Goal: Information Seeking & Learning: Learn about a topic

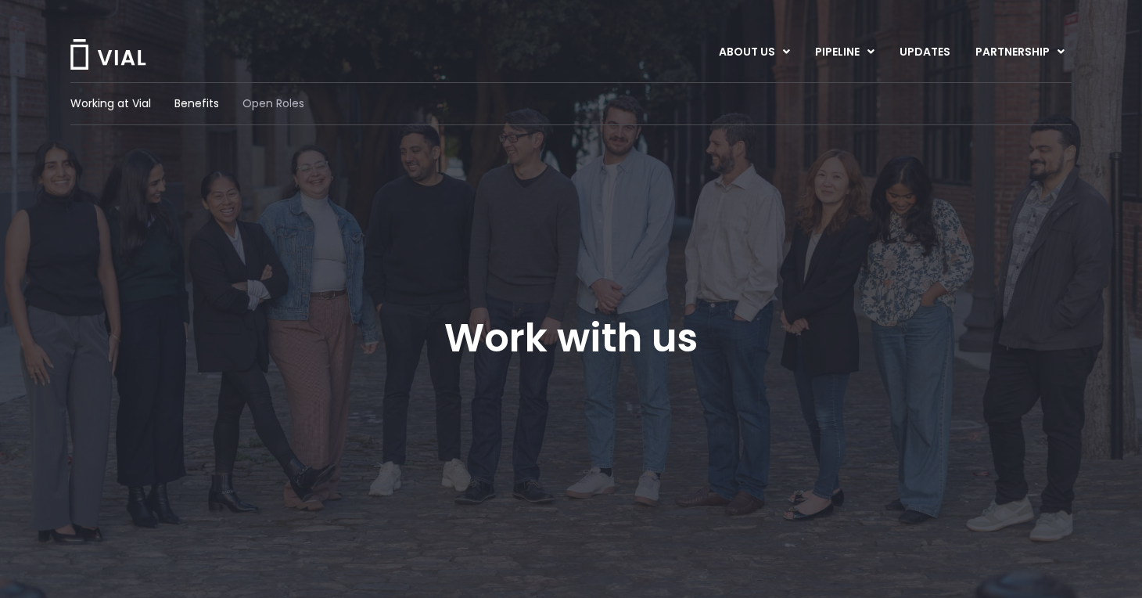
click at [282, 95] on span "Open Roles" at bounding box center [274, 103] width 62 height 16
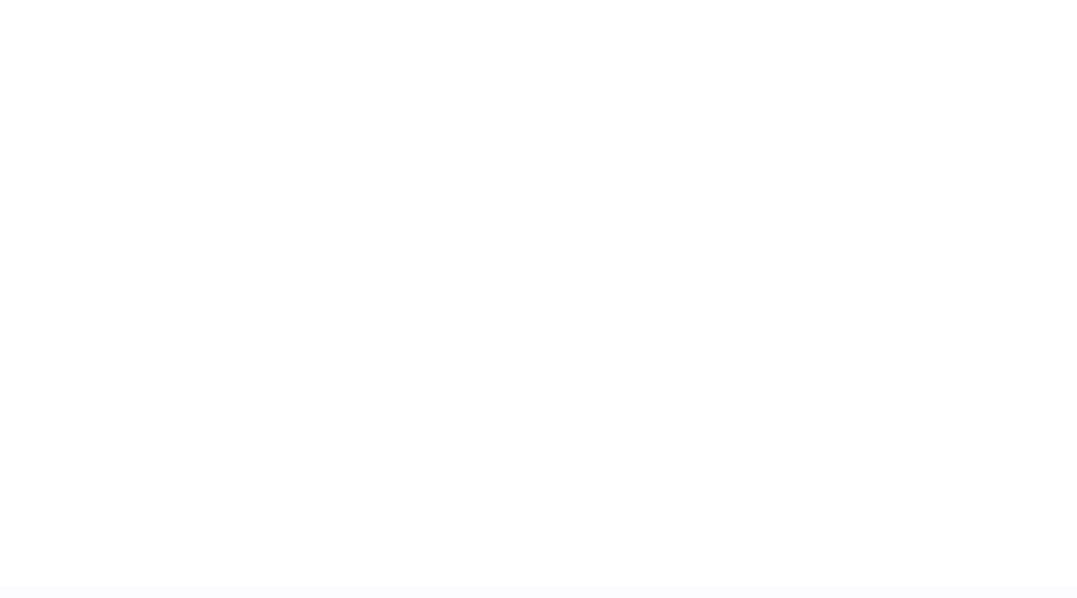
scroll to position [2281, 0]
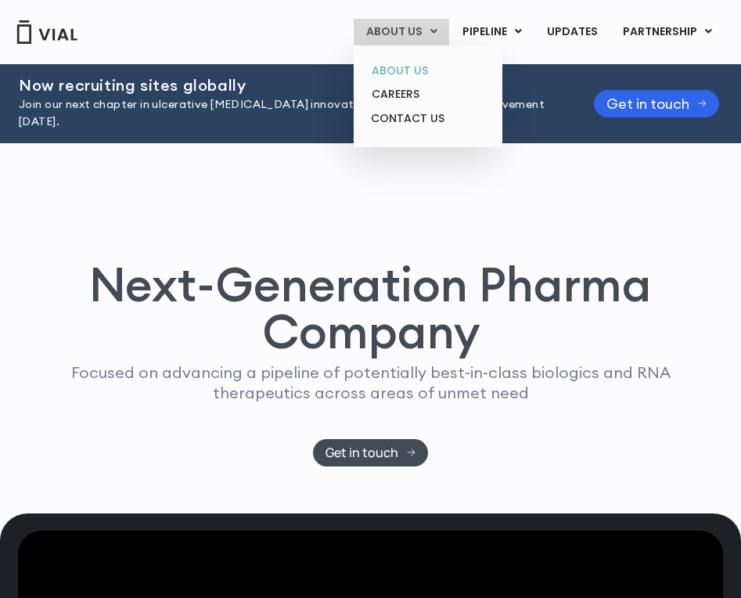
click at [409, 70] on link "ABOUT US" at bounding box center [427, 71] width 137 height 24
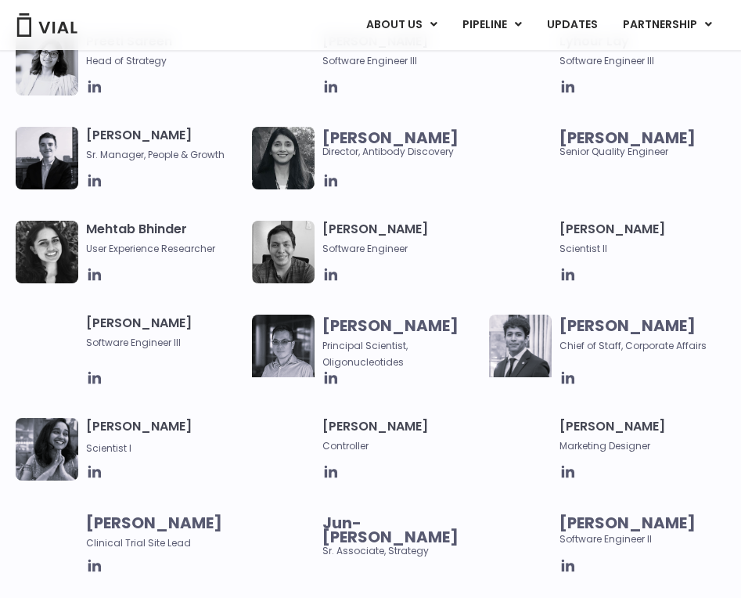
scroll to position [1556, 0]
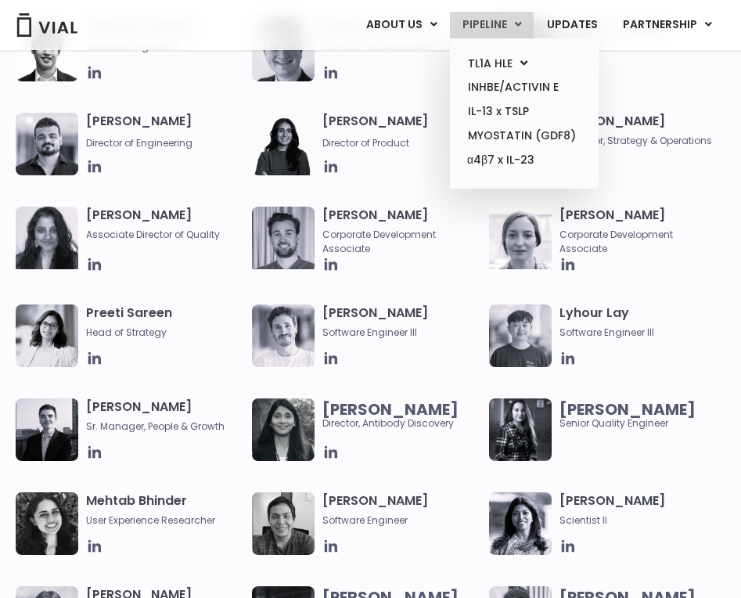
click at [530, 25] on link "PIPELINE" at bounding box center [492, 25] width 84 height 27
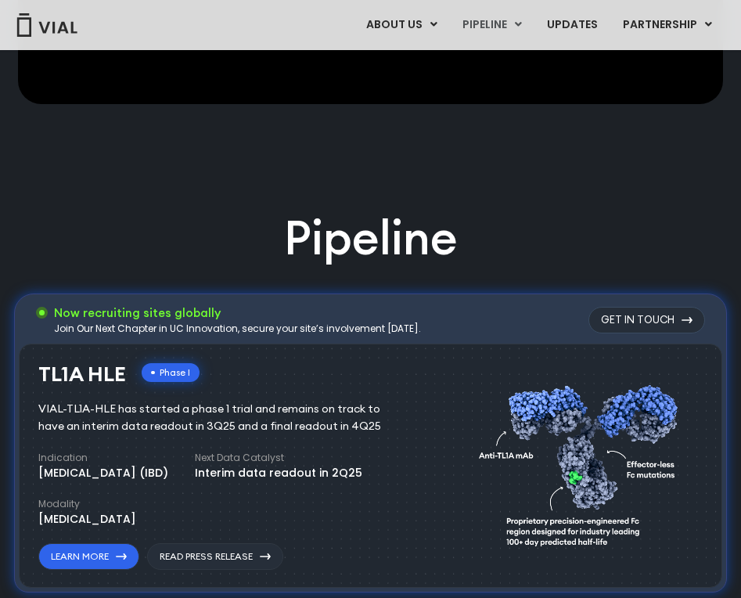
scroll to position [790, 0]
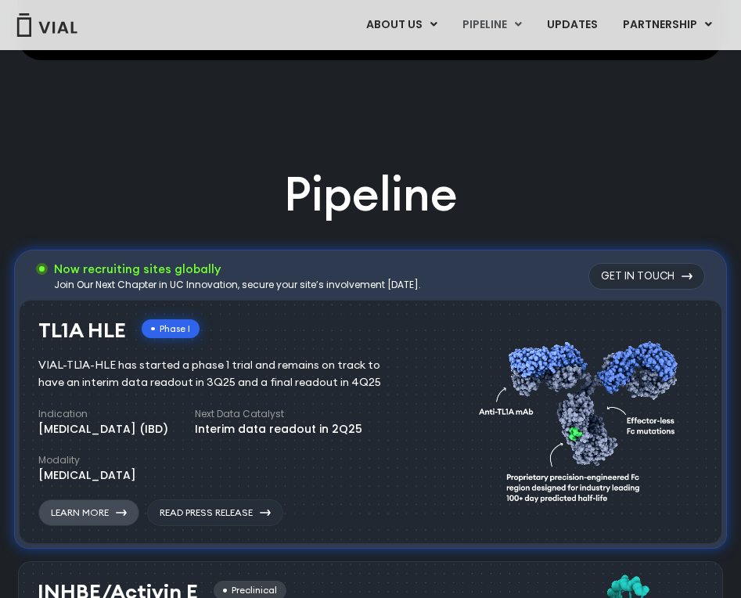
click at [108, 499] on link "Learn More" at bounding box center [88, 512] width 101 height 27
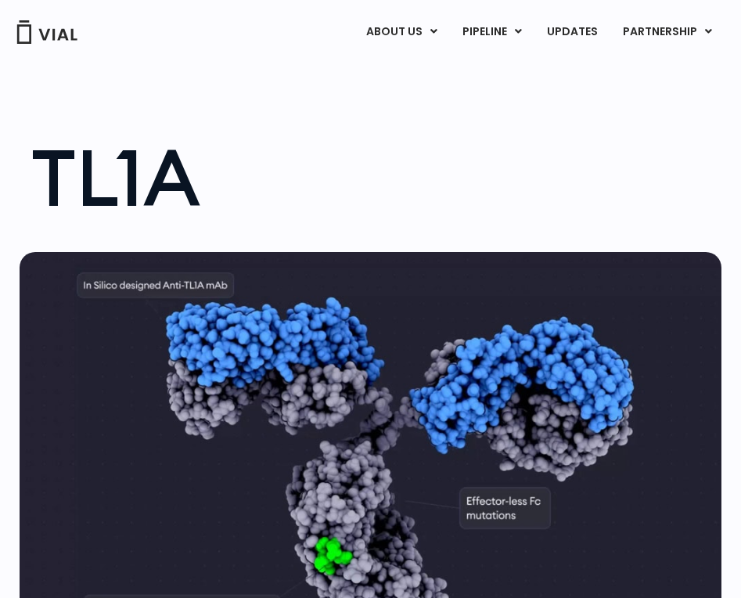
click at [147, 179] on h1 "TL1A" at bounding box center [378, 178] width 694 height 78
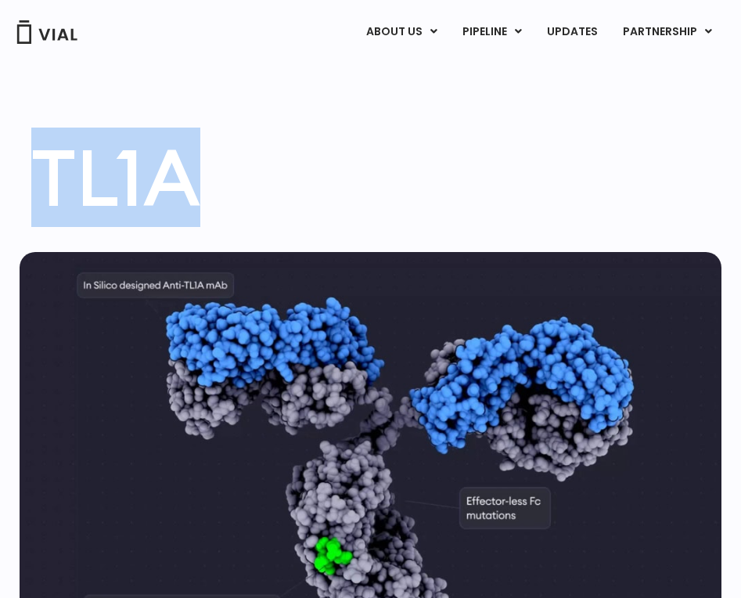
click at [147, 179] on h1 "TL1A" at bounding box center [378, 178] width 694 height 78
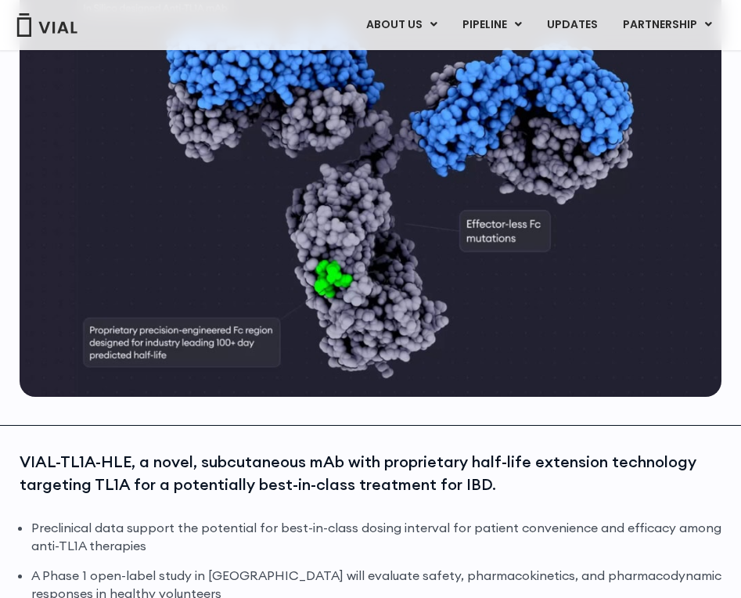
scroll to position [544, 0]
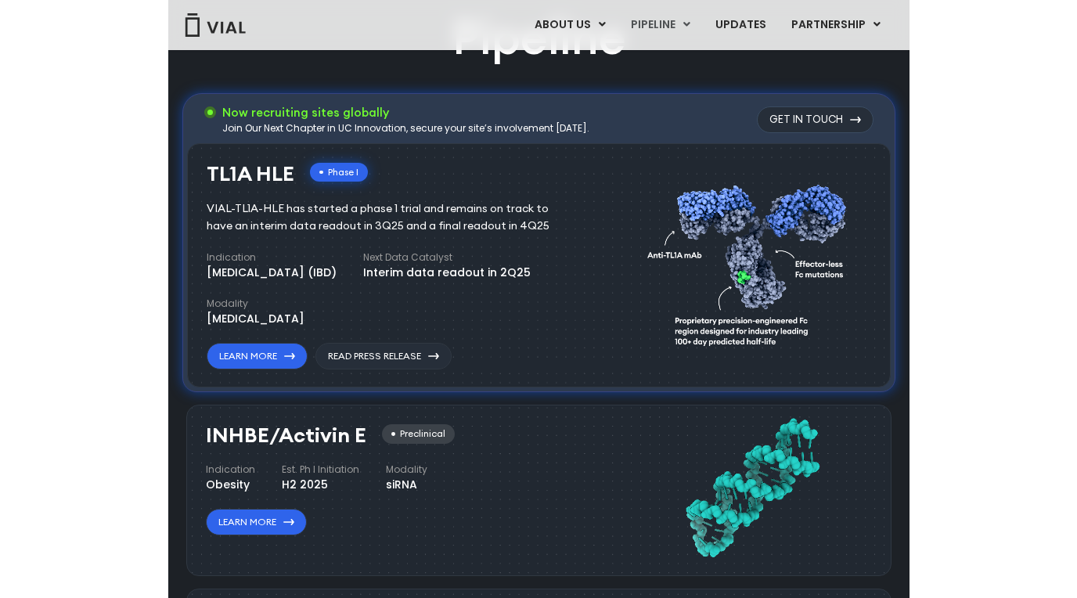
scroll to position [952, 0]
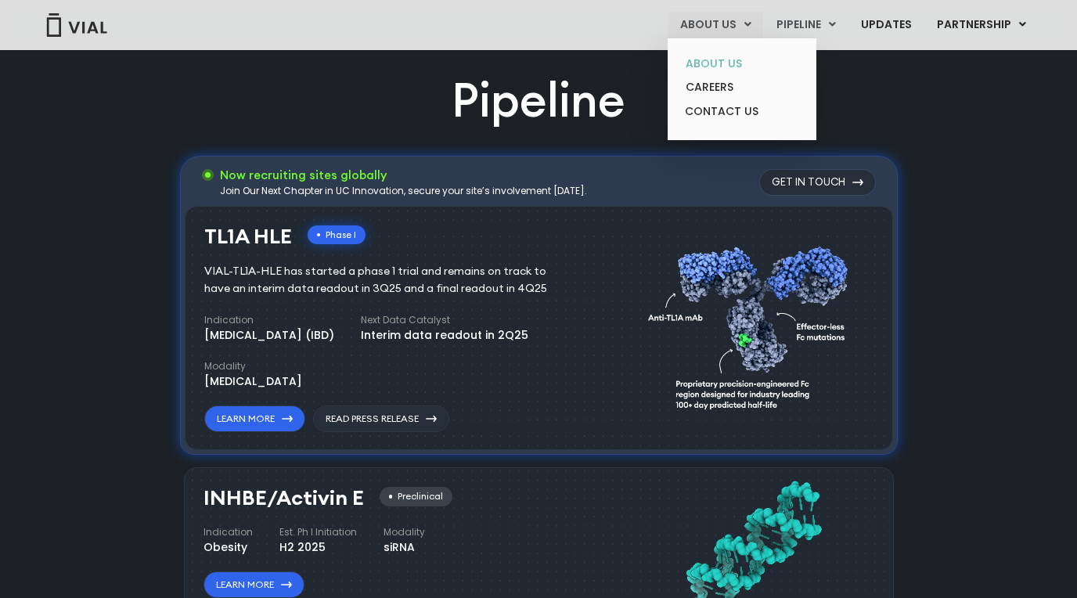
click at [721, 55] on link "ABOUT US" at bounding box center [741, 64] width 137 height 24
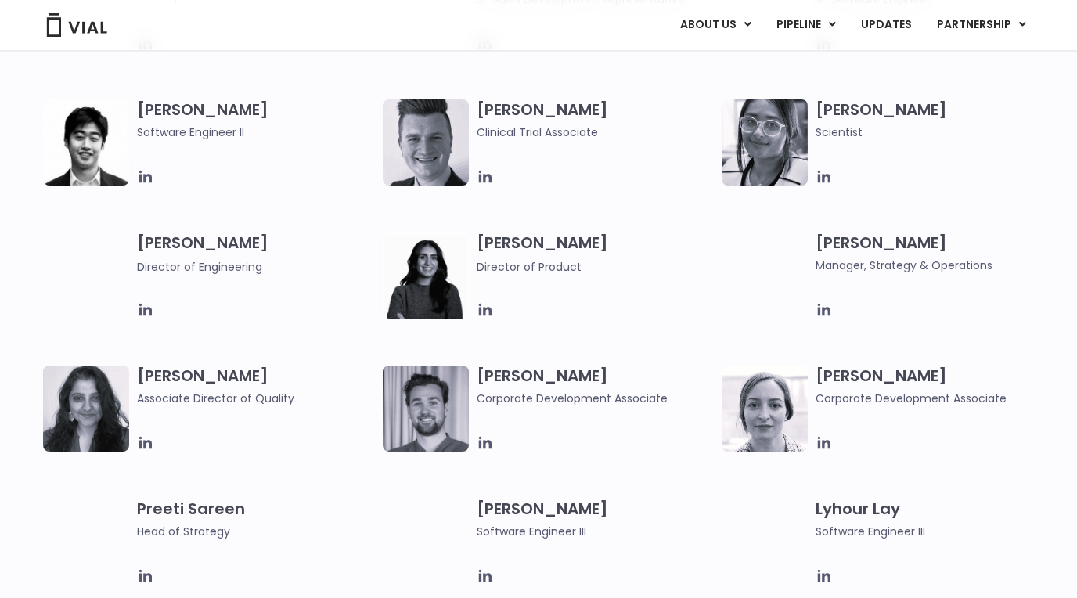
scroll to position [1893, 0]
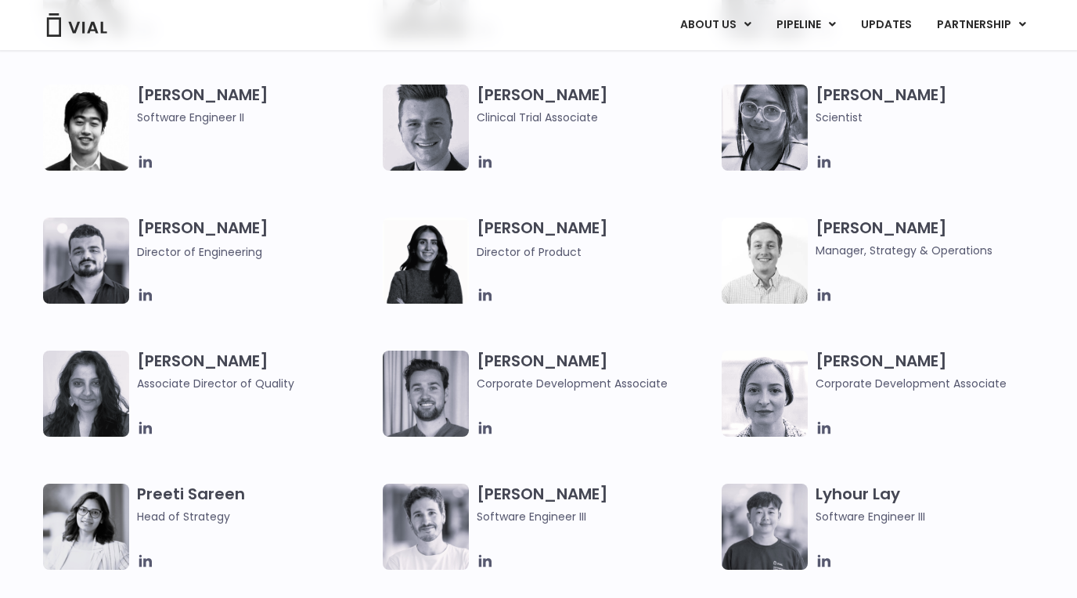
click at [872, 88] on h3 "[PERSON_NAME] Scientist" at bounding box center [934, 105] width 238 height 41
click at [836, 117] on span "Scientist" at bounding box center [934, 117] width 238 height 17
click at [829, 163] on icon at bounding box center [824, 162] width 13 height 13
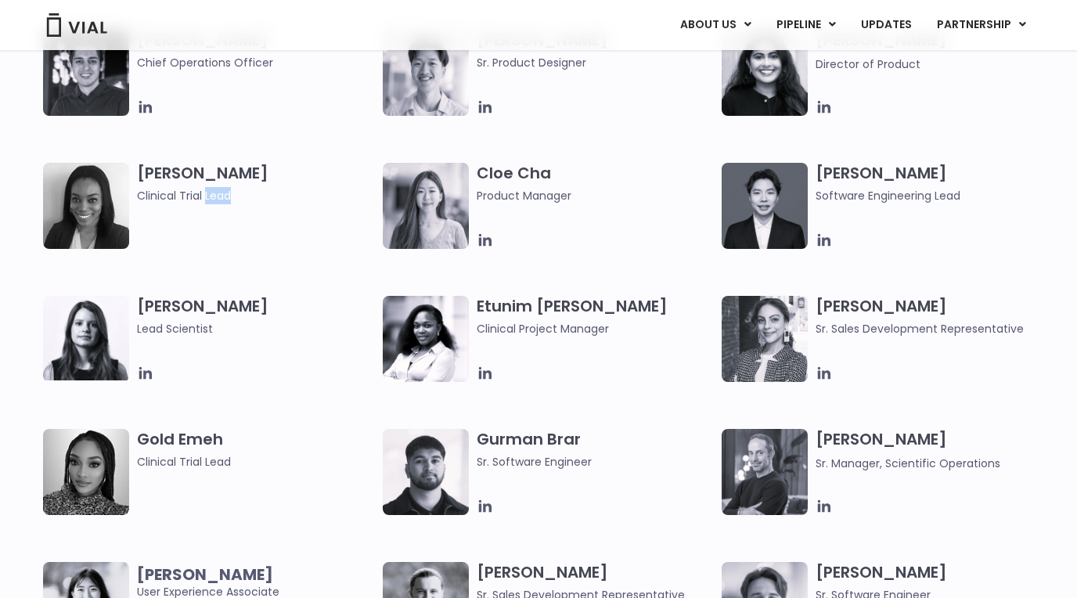
scroll to position [1299, 0]
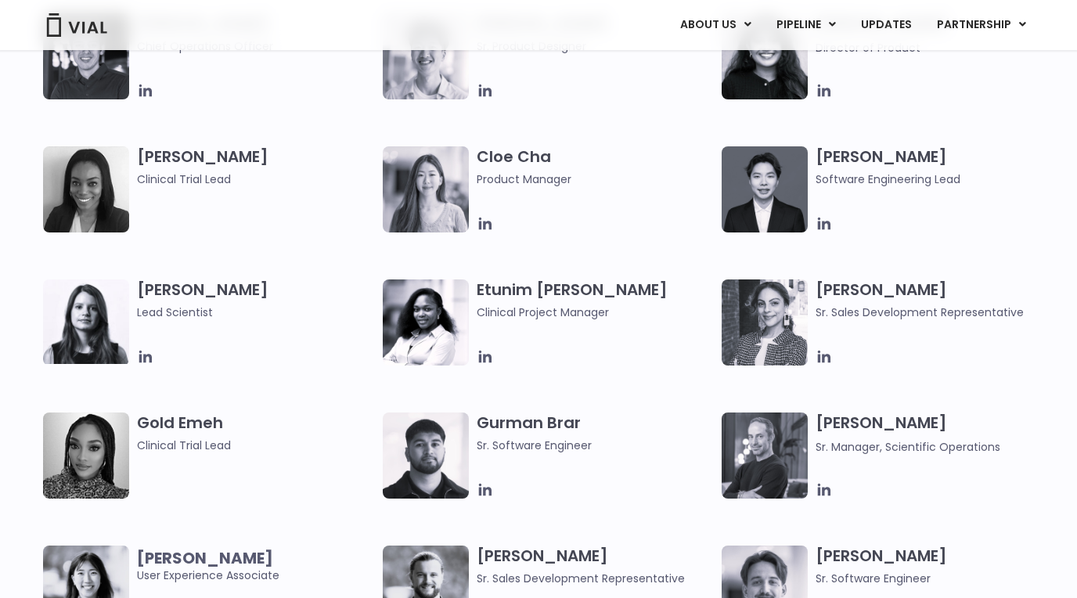
click at [216, 494] on div "Gold Emeh Clinical Trial Lead" at bounding box center [260, 455] width 246 height 86
click at [192, 153] on h3 "[PERSON_NAME] Clinical Trial Lead" at bounding box center [256, 166] width 238 height 41
copy h3 "[PERSON_NAME]"
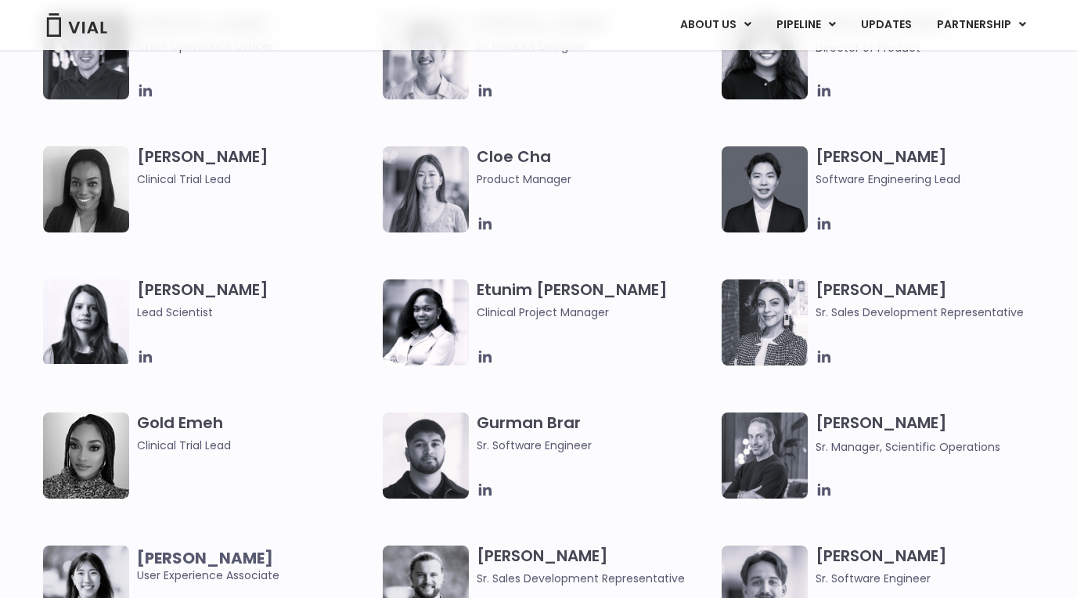
click at [163, 426] on h3 "Gold Emeh Clinical Trial Lead" at bounding box center [256, 432] width 238 height 41
click at [186, 419] on h3 "Gold Emeh Clinical Trial Lead" at bounding box center [256, 432] width 238 height 41
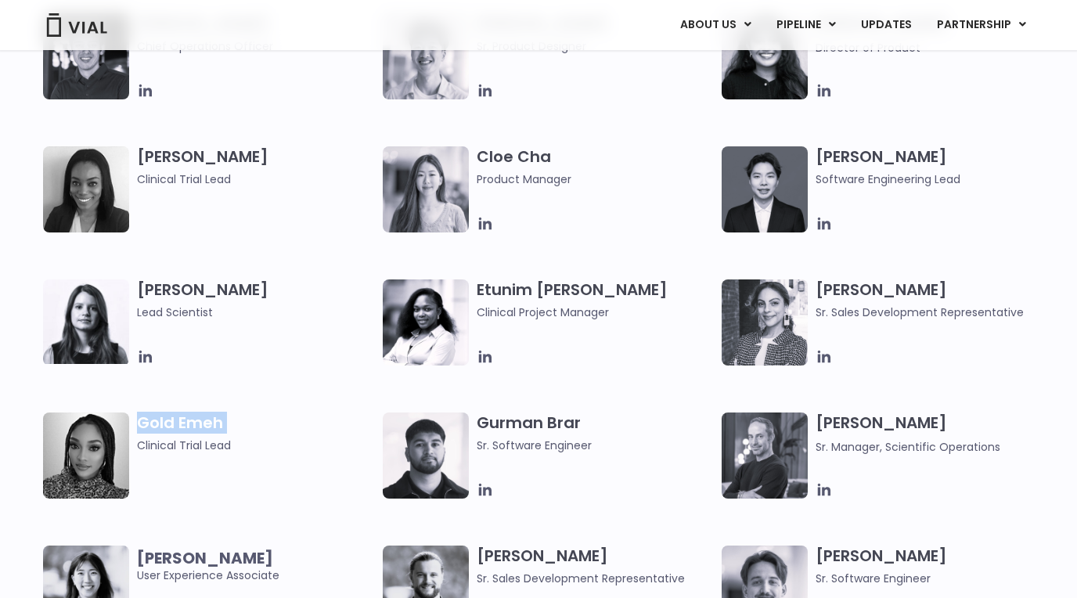
copy h3 "Gold Emeh"
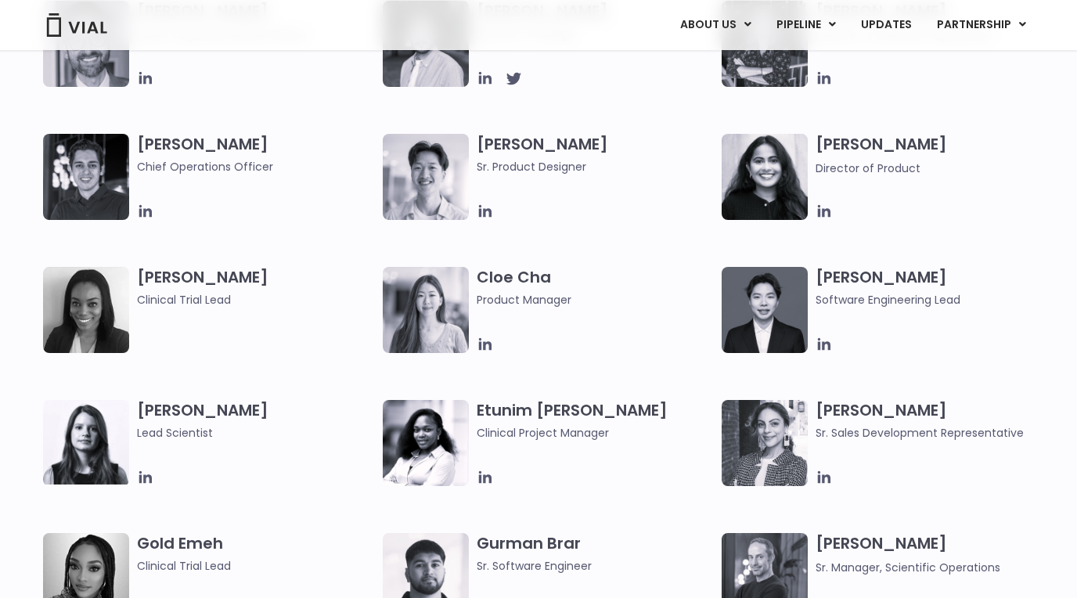
scroll to position [1711, 0]
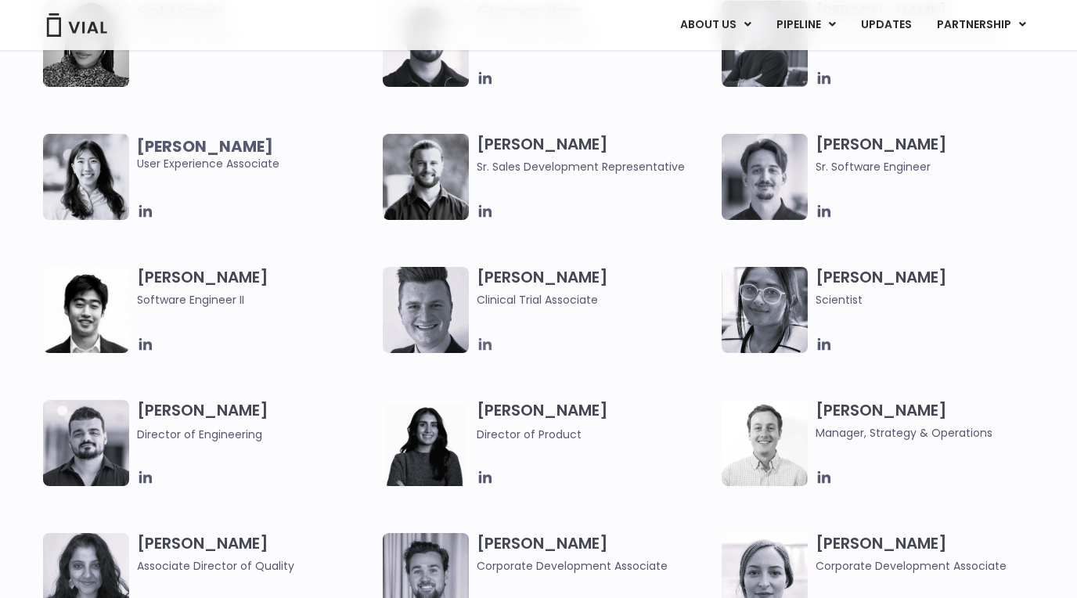
click at [480, 339] on icon at bounding box center [484, 344] width 13 height 13
